Goal: Obtain resource: Obtain resource

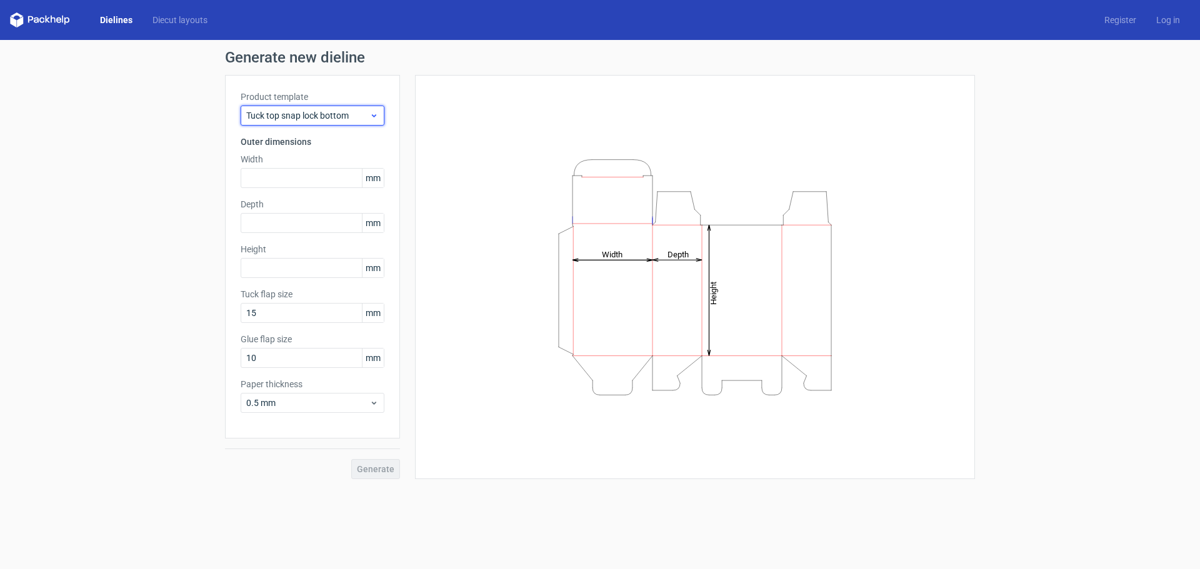
click at [339, 122] on div "Tuck top snap lock bottom" at bounding box center [313, 116] width 144 height 20
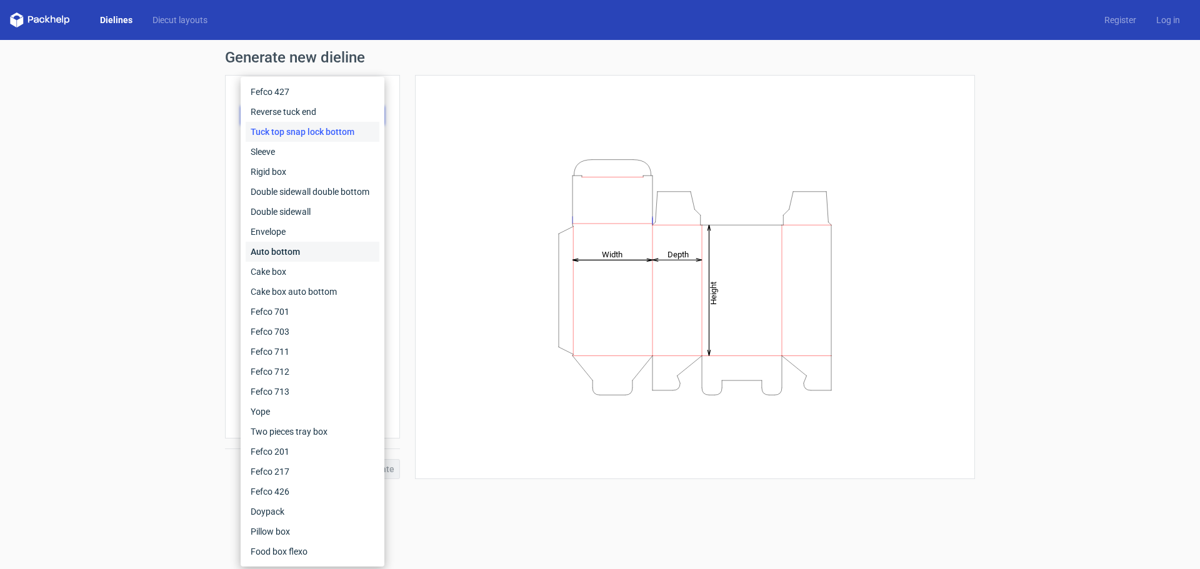
click at [341, 246] on div "Auto bottom" at bounding box center [313, 252] width 134 height 20
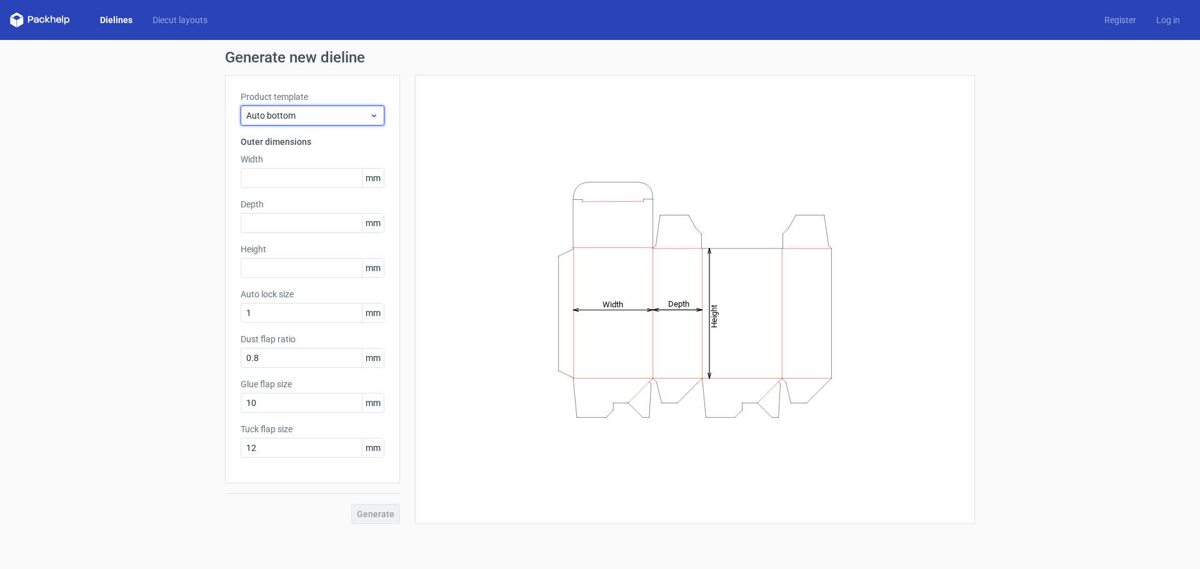
click at [307, 118] on span "Auto bottom" at bounding box center [307, 115] width 123 height 12
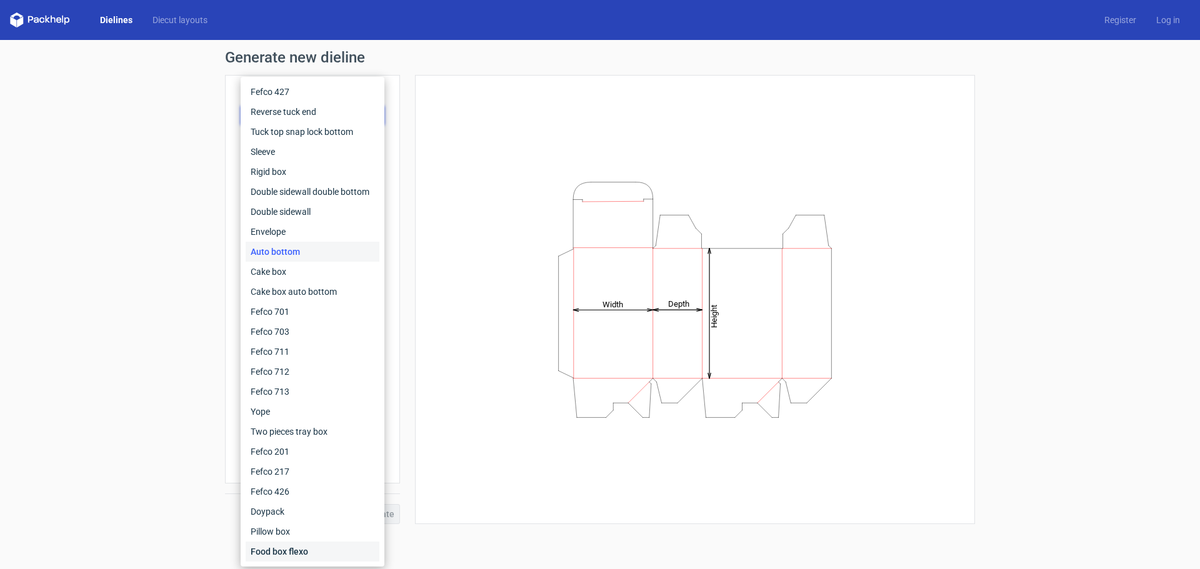
click at [317, 546] on div "Food box flexo" at bounding box center [313, 552] width 134 height 20
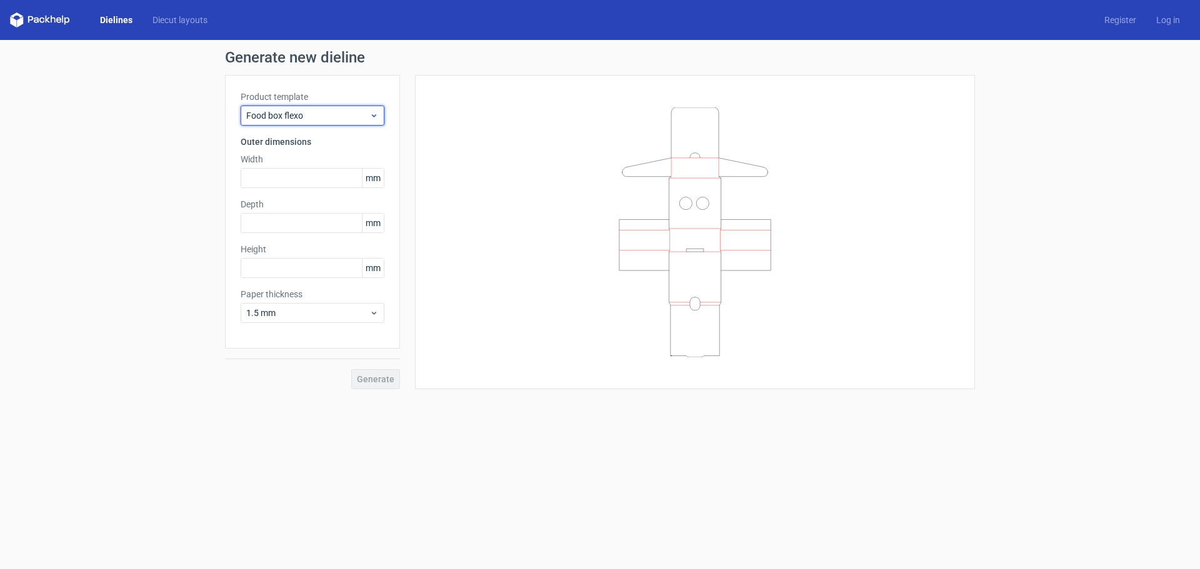
click at [319, 117] on span "Food box flexo" at bounding box center [307, 115] width 123 height 12
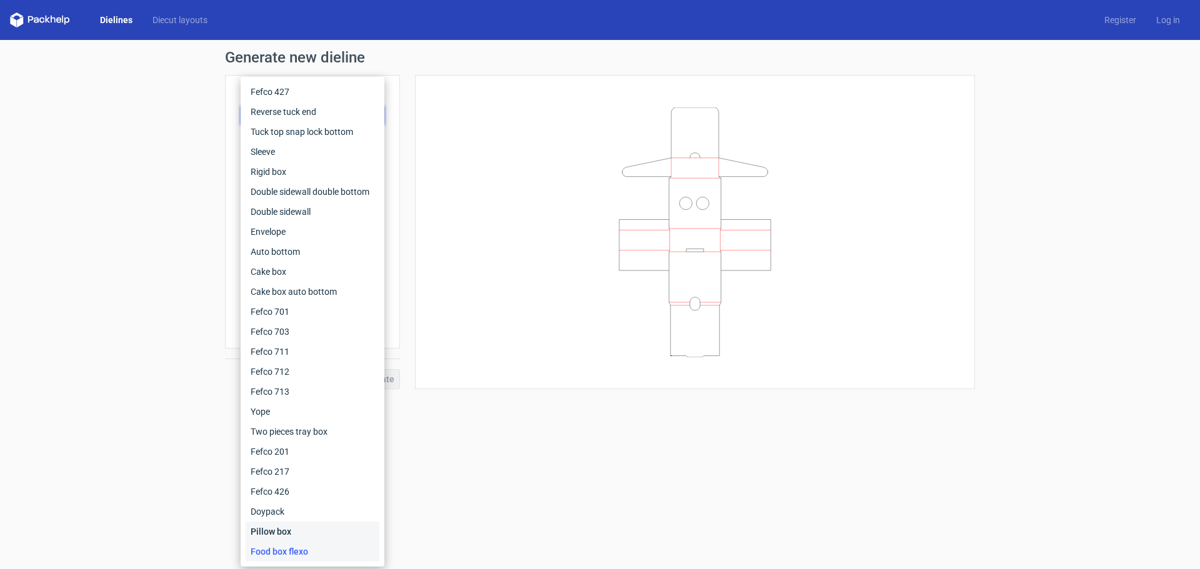
click at [307, 531] on div "Pillow box" at bounding box center [313, 532] width 134 height 20
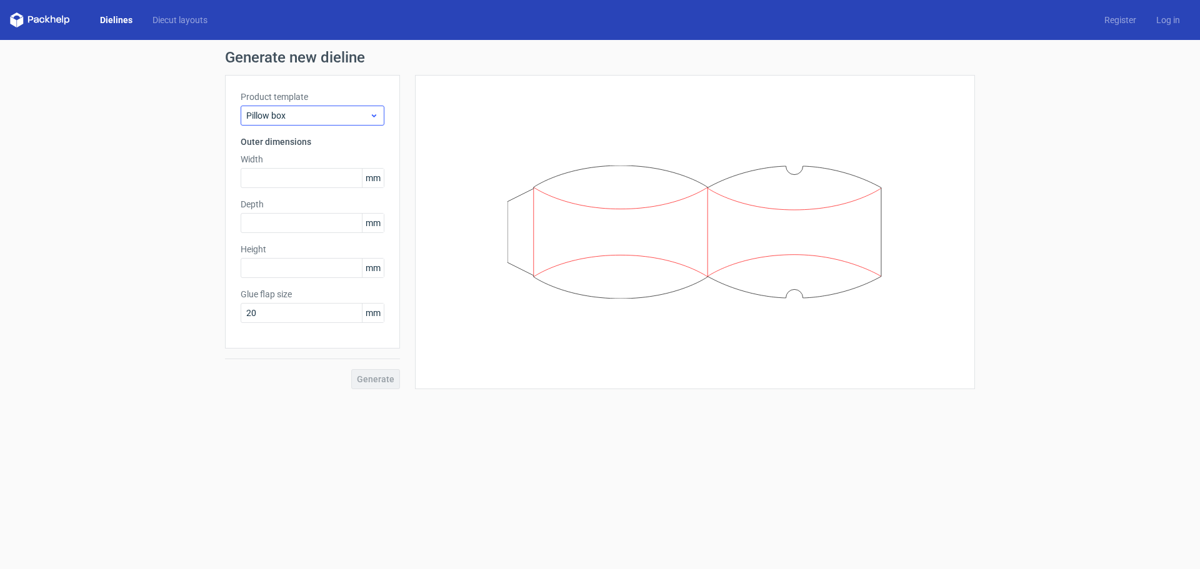
click at [336, 105] on div "Product template Pillow box" at bounding box center [313, 108] width 144 height 35
click at [331, 116] on span "Pillow box" at bounding box center [307, 115] width 123 height 12
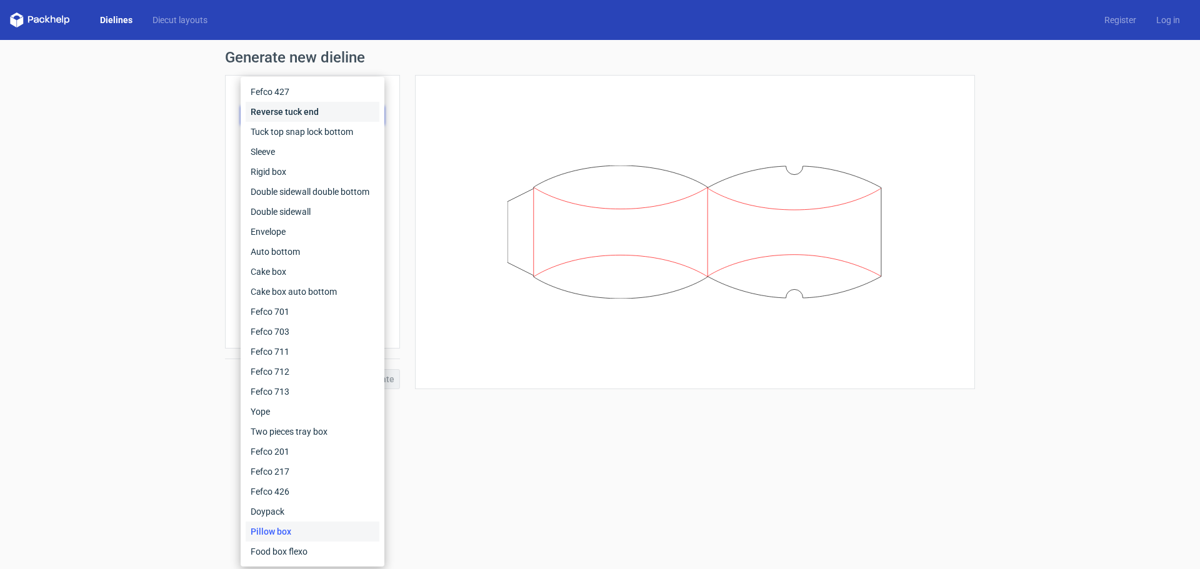
click at [322, 116] on div "Reverse tuck end" at bounding box center [313, 112] width 134 height 20
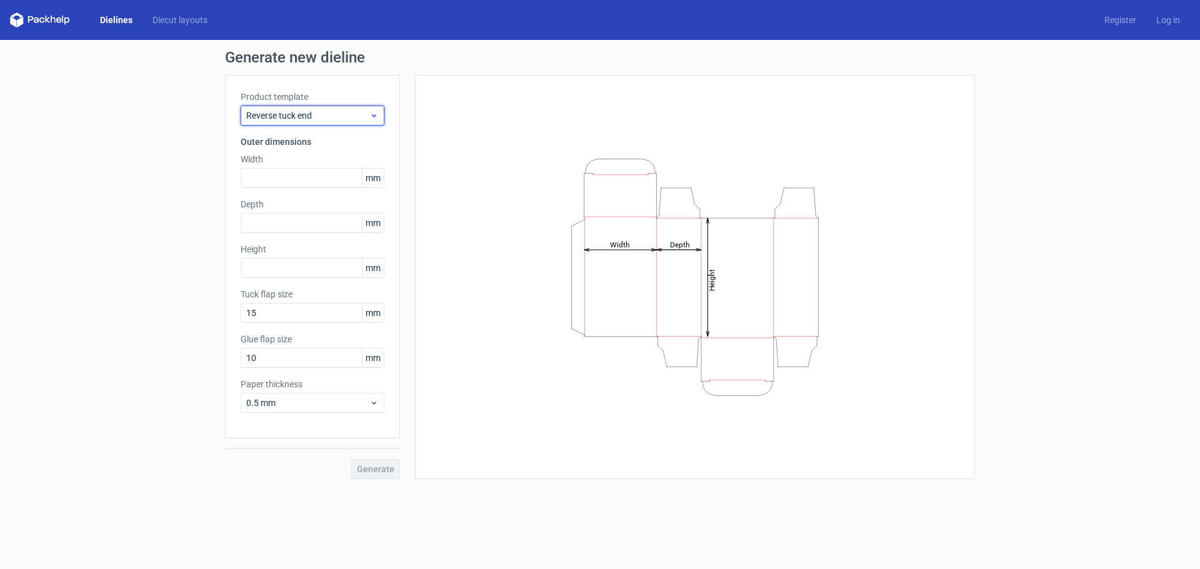
click at [335, 116] on span "Reverse tuck end" at bounding box center [307, 115] width 123 height 12
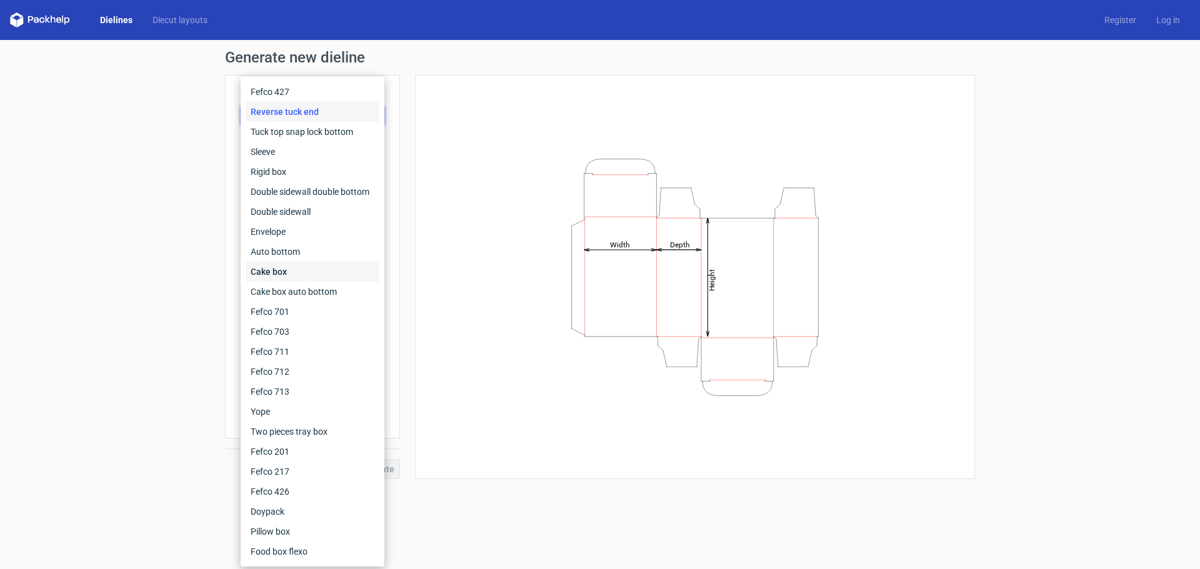
click at [332, 274] on div "Cake box" at bounding box center [313, 272] width 134 height 20
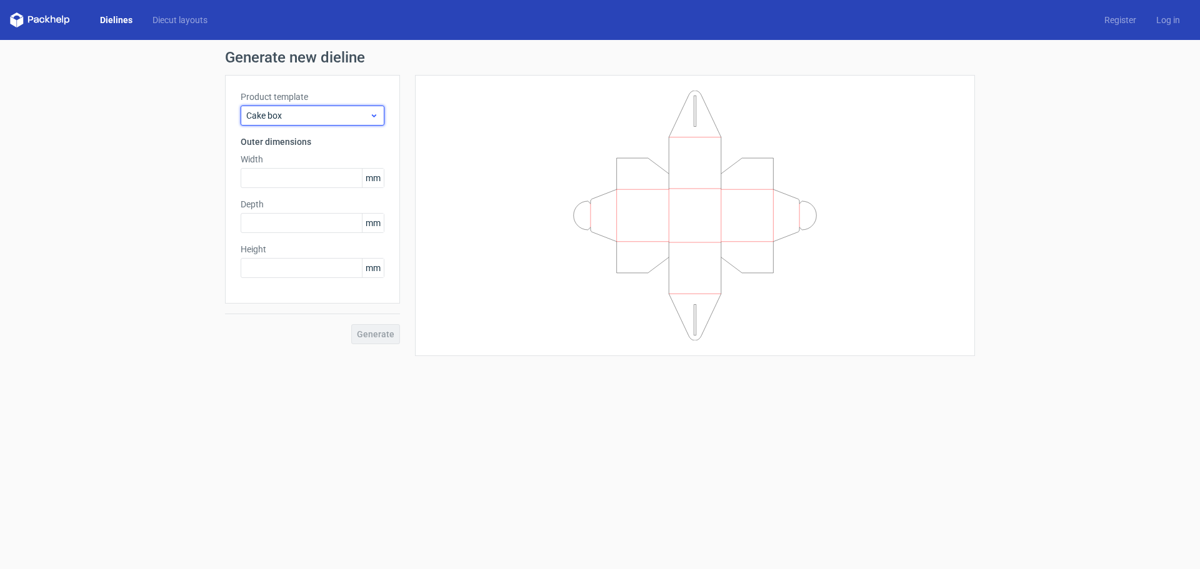
click at [313, 119] on span "Cake box" at bounding box center [307, 115] width 123 height 12
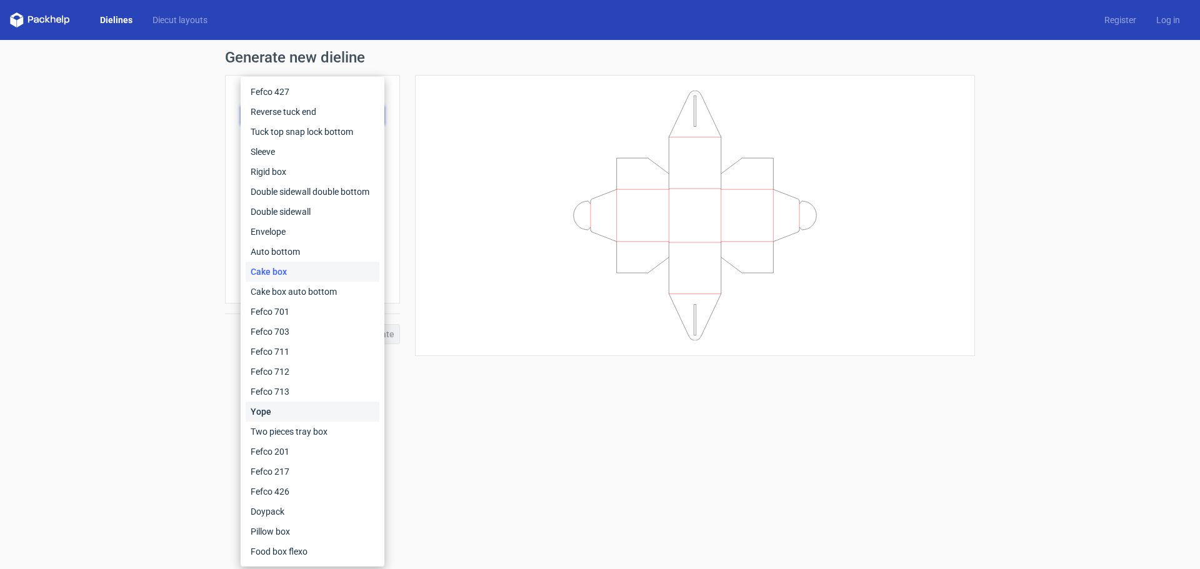
click at [326, 410] on div "Yope" at bounding box center [313, 412] width 134 height 20
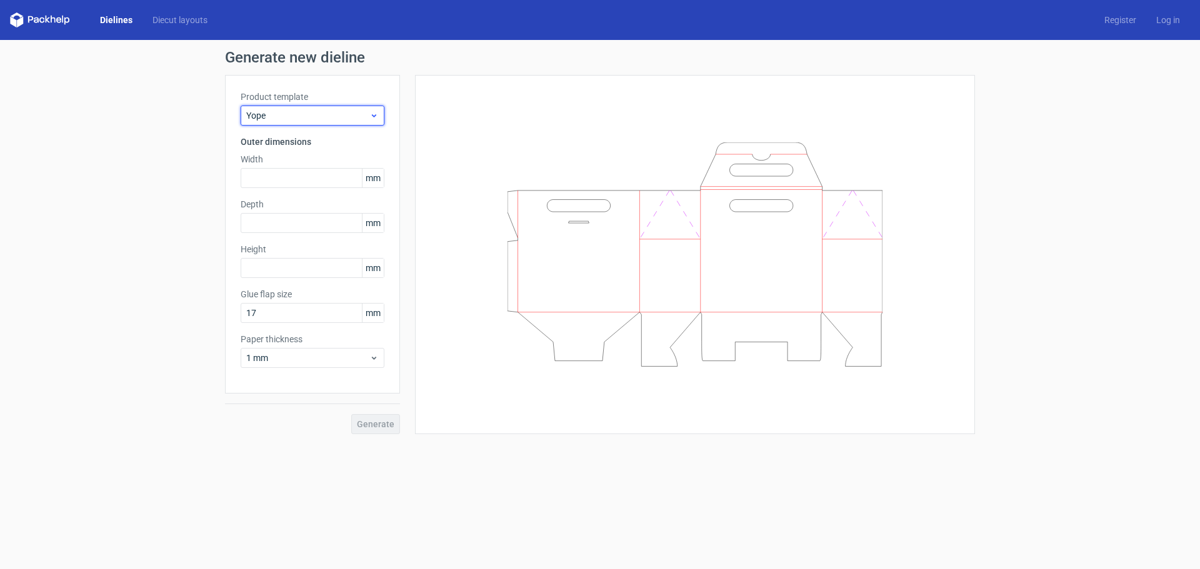
click at [321, 112] on span "Yope" at bounding box center [307, 115] width 123 height 12
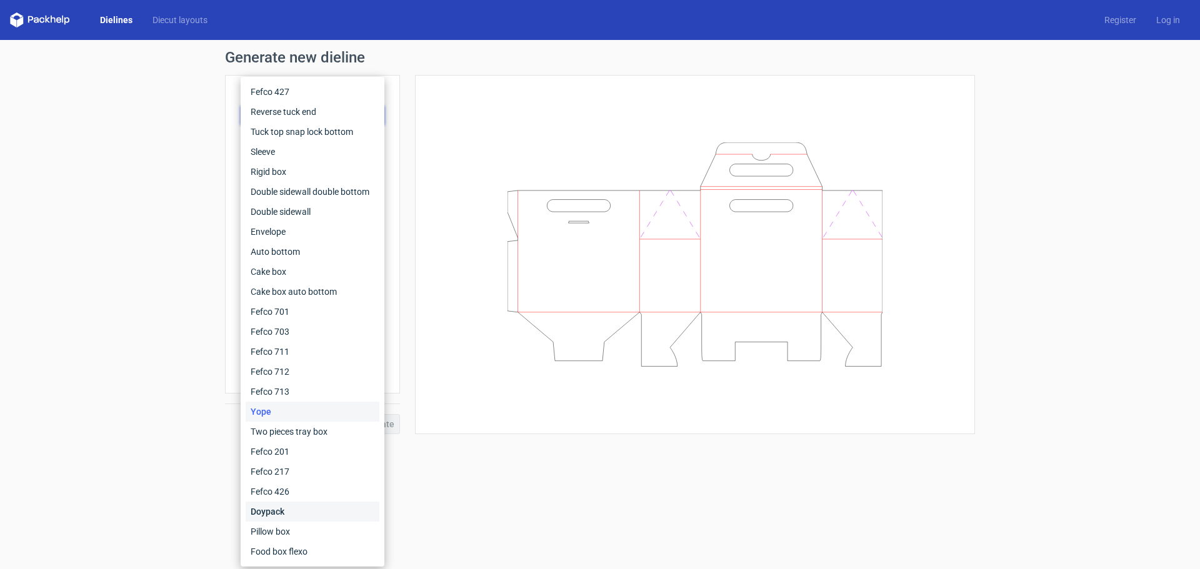
click at [331, 513] on div "Doypack" at bounding box center [313, 512] width 134 height 20
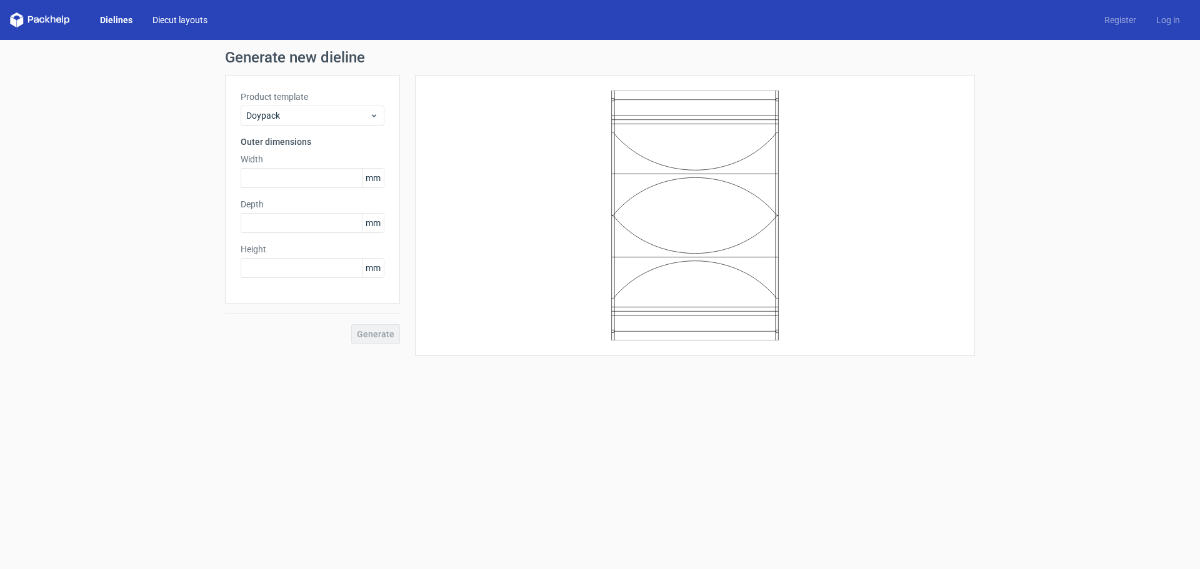
click at [167, 22] on link "Diecut layouts" at bounding box center [179, 20] width 75 height 12
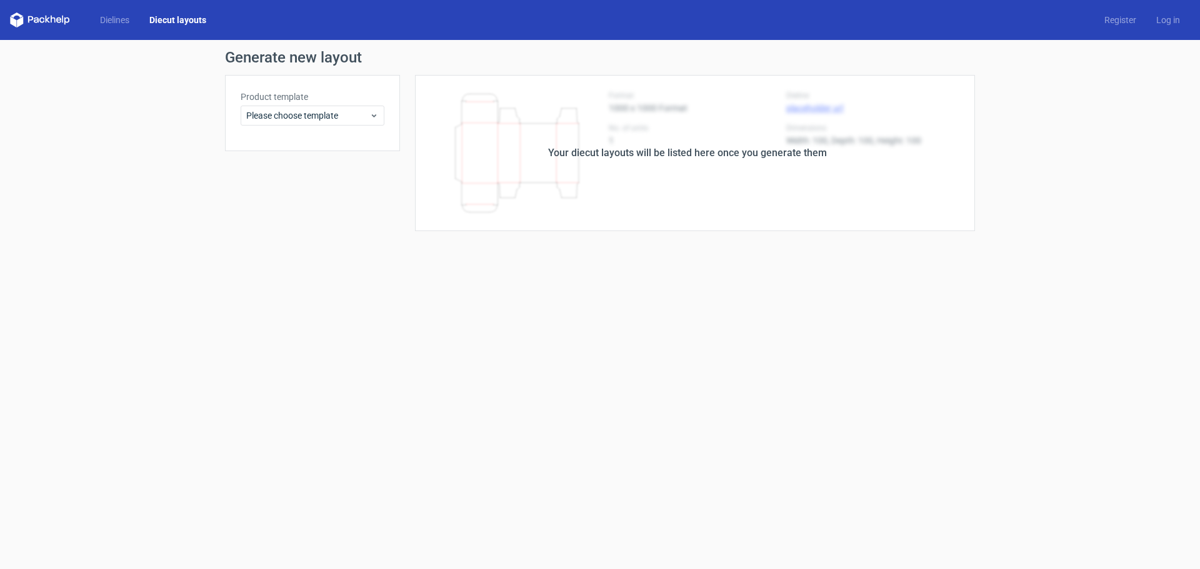
click at [271, 96] on label "Product template" at bounding box center [313, 97] width 144 height 12
click at [281, 104] on div "Product template Please choose template" at bounding box center [313, 108] width 144 height 35
click at [282, 109] on div "Please choose template" at bounding box center [313, 116] width 144 height 20
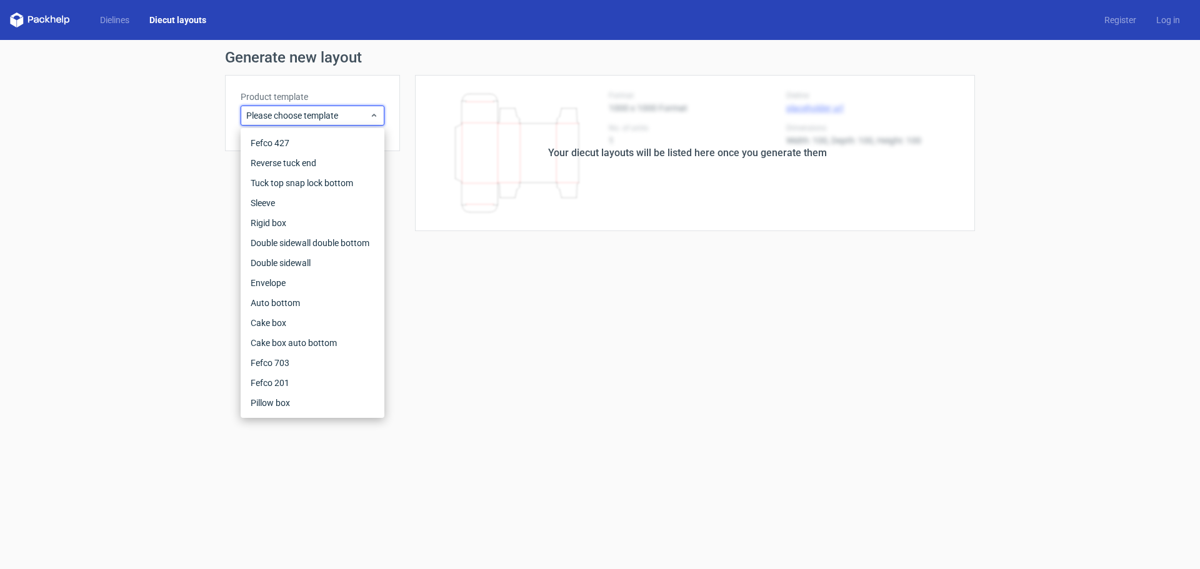
click at [543, 274] on form "Generate new layout Product template Please choose template Your diecut layouts…" at bounding box center [600, 304] width 1200 height 529
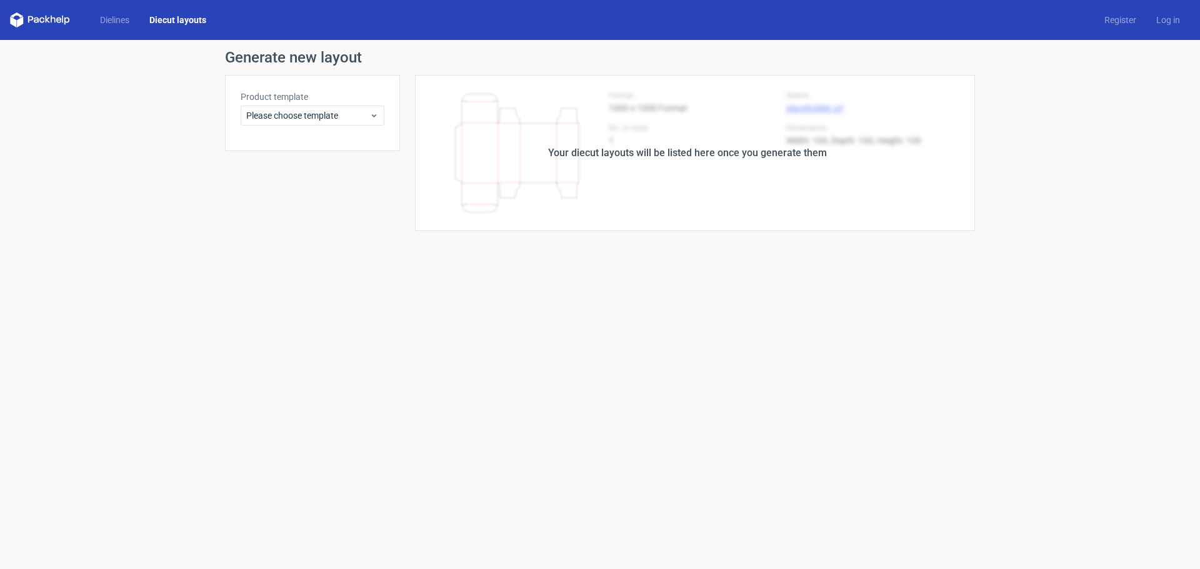
click at [24, 22] on icon at bounding box center [40, 19] width 60 height 15
